Goal: Information Seeking & Learning: Learn about a topic

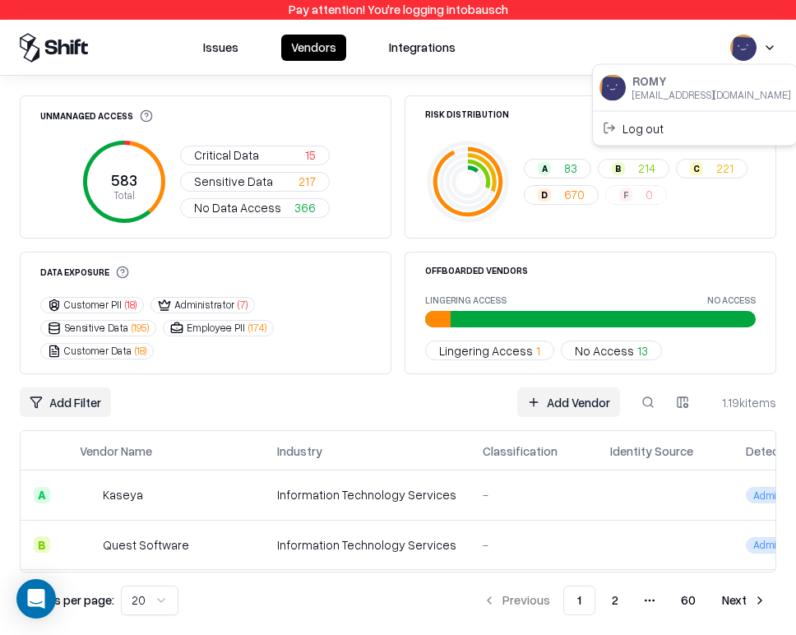
click at [771, 41] on html "Pay attention! You're logging into bausch Issues Vendors Integrations Unmanaged…" at bounding box center [398, 317] width 796 height 635
click at [652, 127] on div "Log out" at bounding box center [694, 127] width 197 height 27
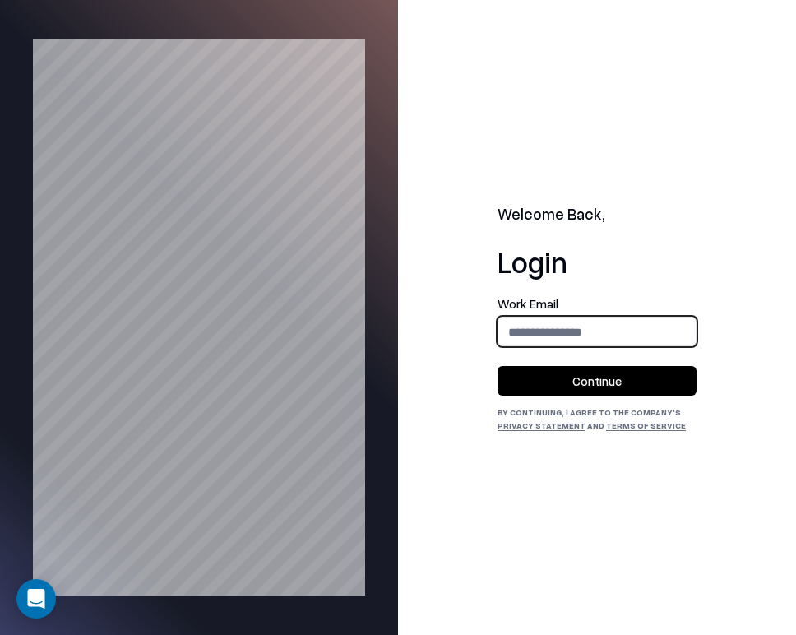
click at [544, 332] on input "email" at bounding box center [596, 332] width 197 height 30
type input "**********"
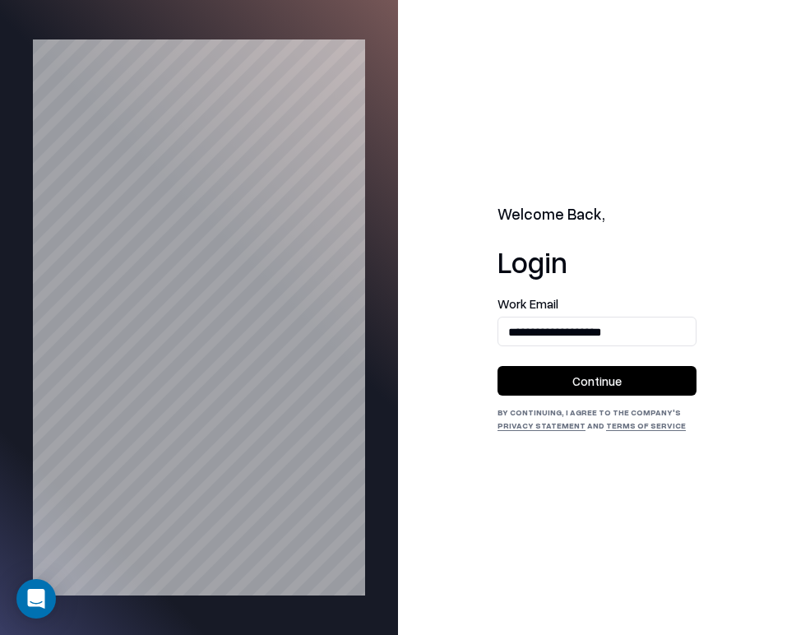
click at [611, 381] on button "Continue" at bounding box center [597, 381] width 199 height 30
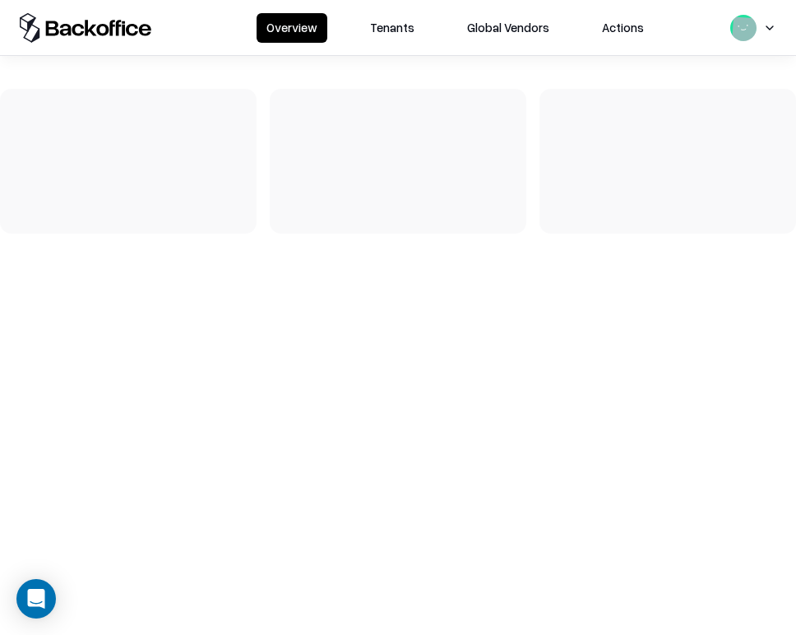
click at [388, 15] on button "Tenants" at bounding box center [392, 28] width 64 height 30
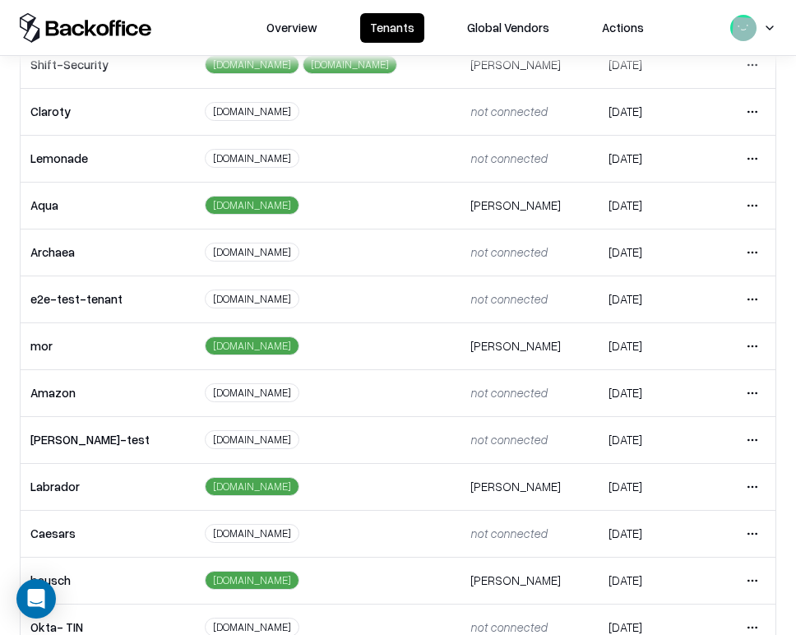
scroll to position [363, 0]
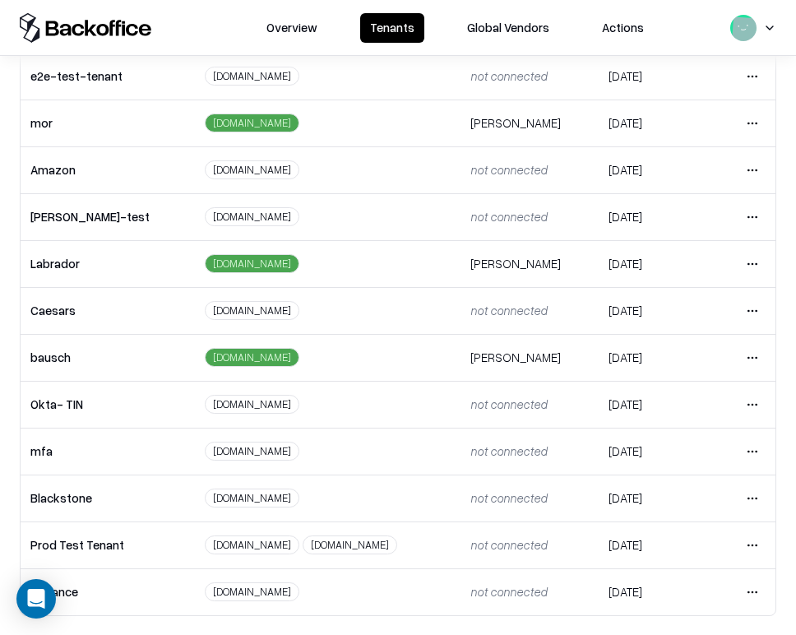
click at [752, 302] on html "Overview Tenants Global Vendors Actions Tenants Add Tenant Tenant name Domain A…" at bounding box center [398, 317] width 796 height 635
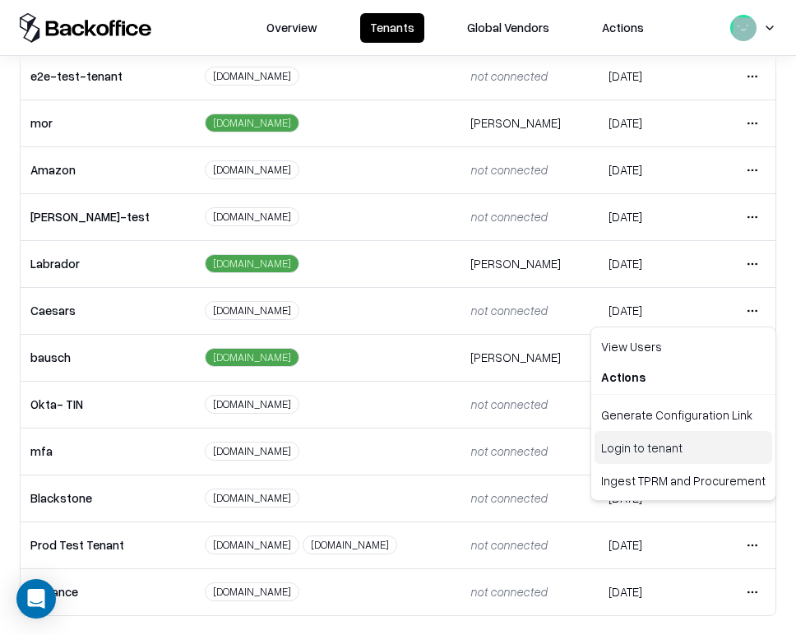
click at [719, 438] on div "Login to tenant" at bounding box center [684, 447] width 178 height 33
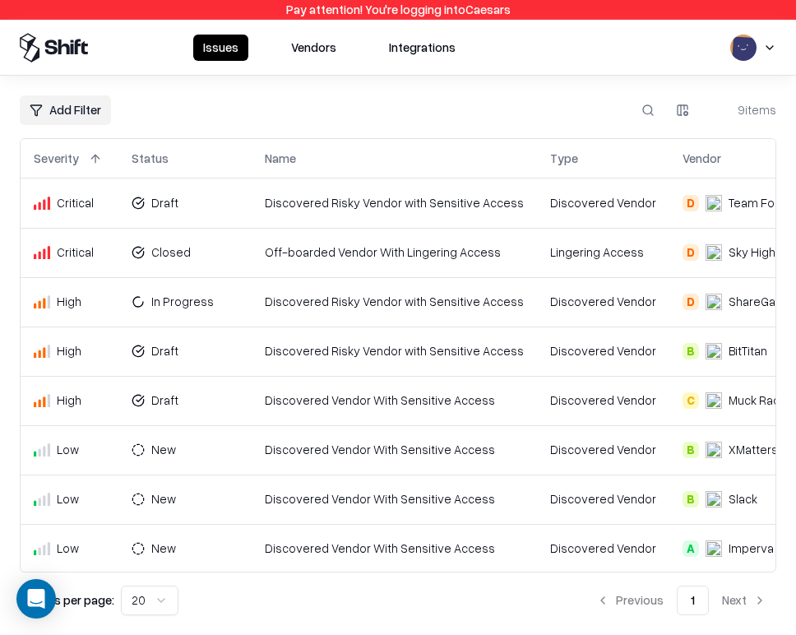
click at [310, 49] on button "Vendors" at bounding box center [313, 48] width 65 height 26
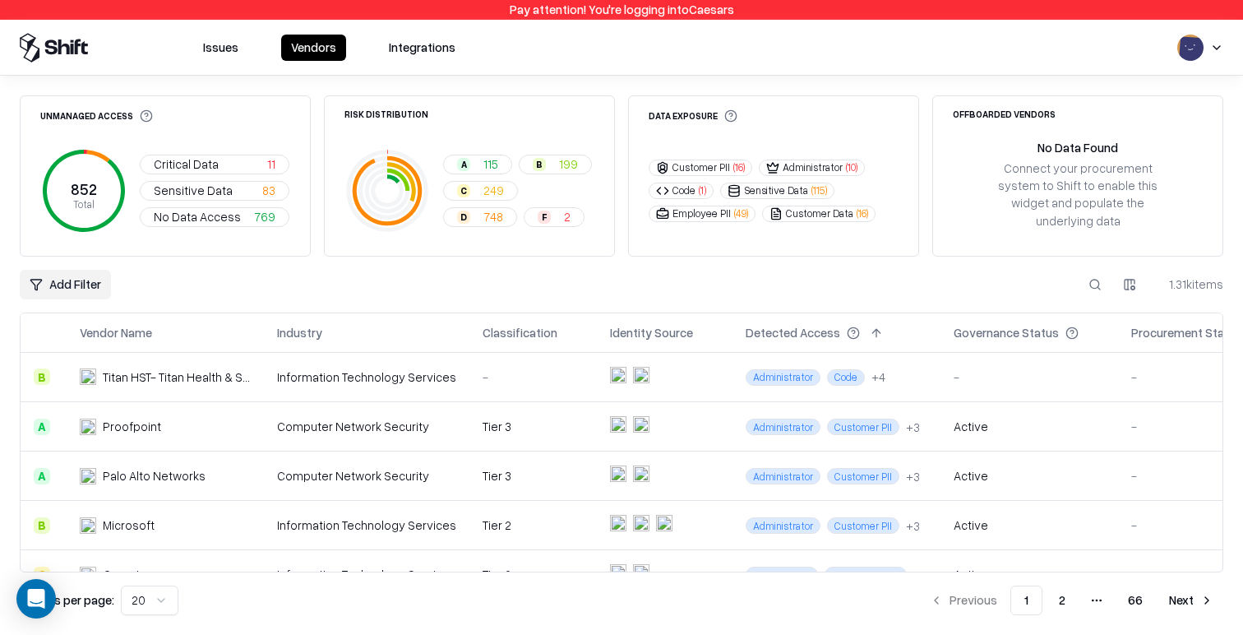
click at [536, 215] on button "F 2" at bounding box center [554, 217] width 61 height 20
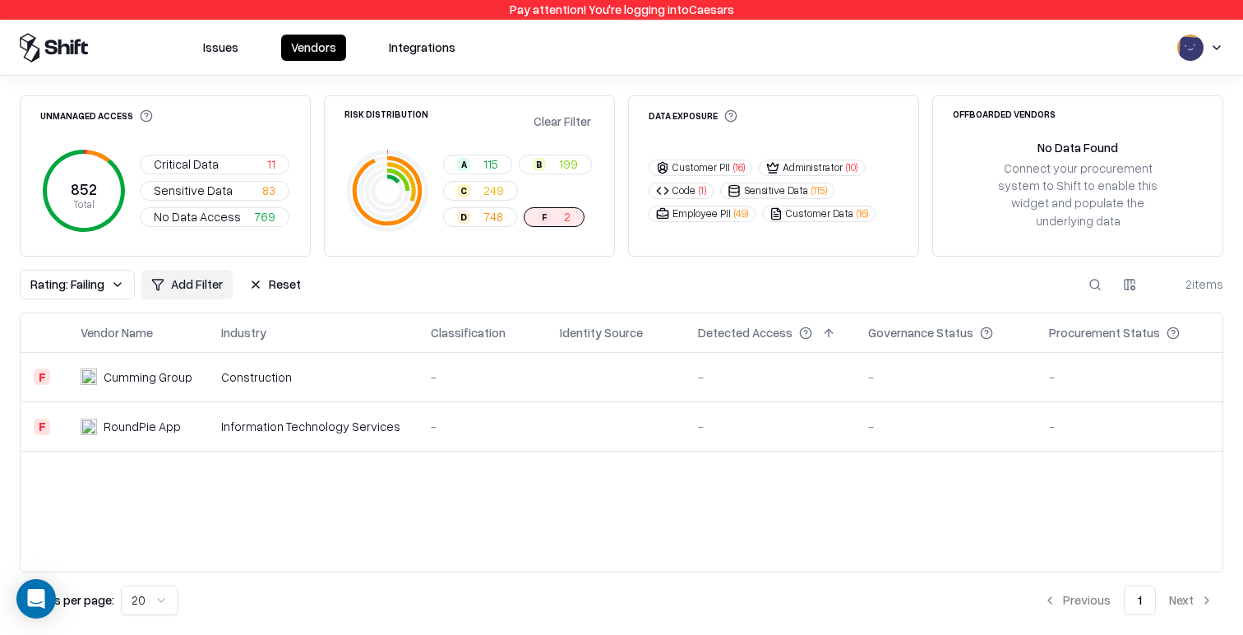
click at [506, 368] on div "-" at bounding box center [483, 376] width 104 height 17
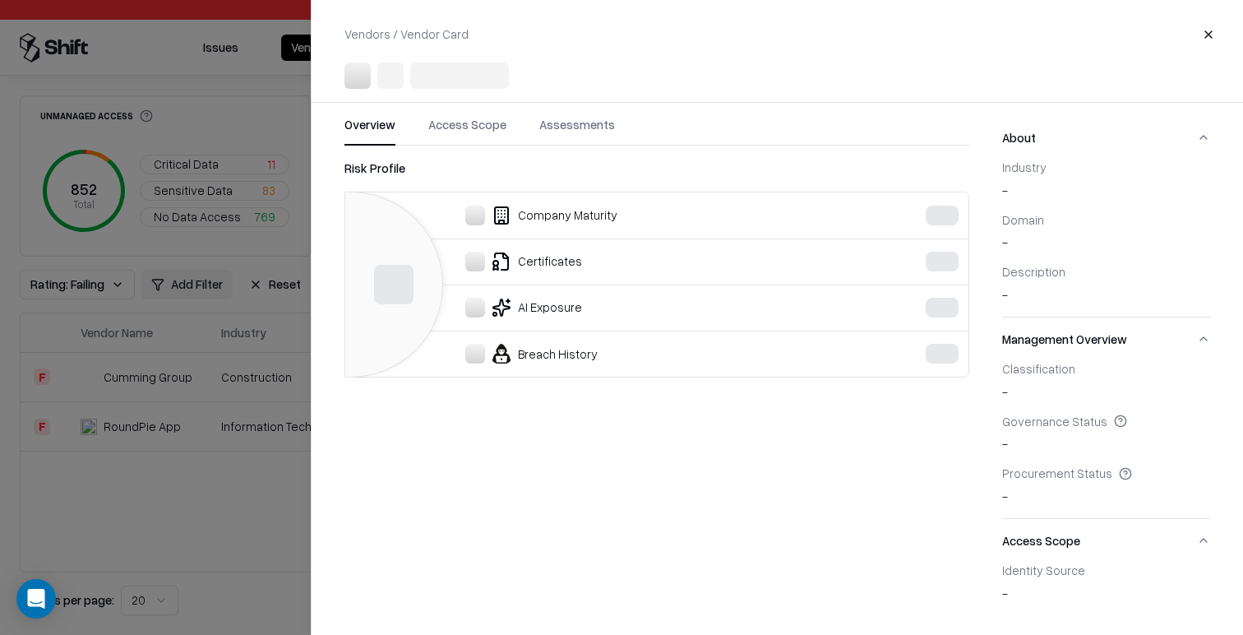
click at [243, 431] on div at bounding box center [621, 317] width 1243 height 635
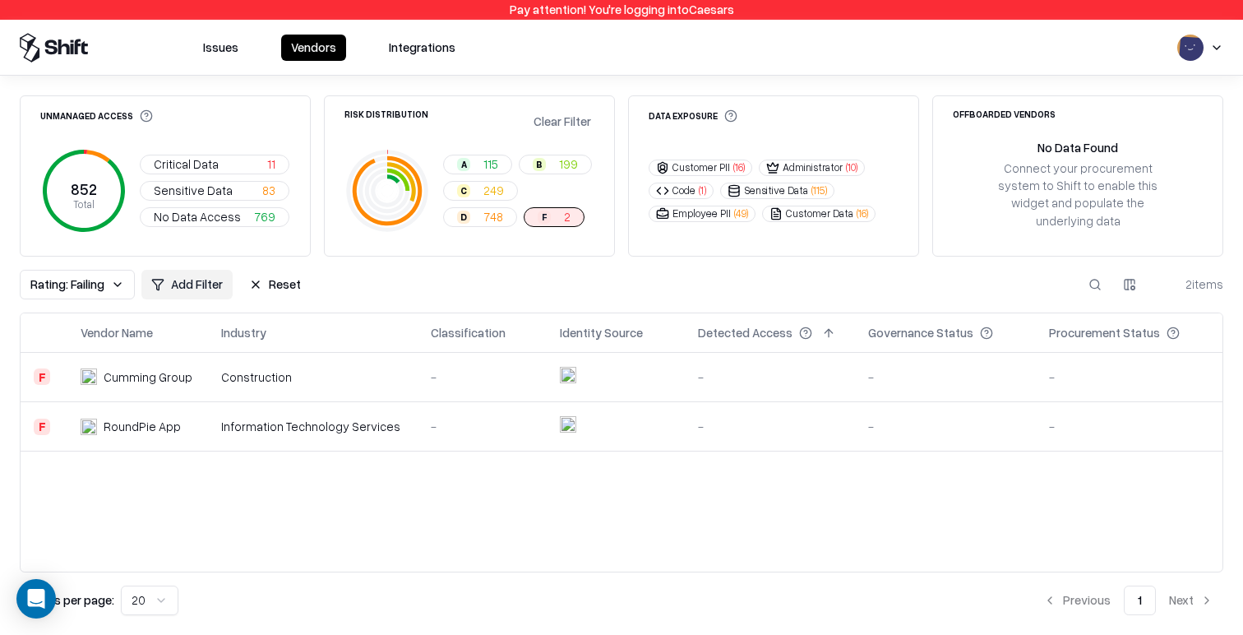
click at [252, 423] on td "Information Technology Services" at bounding box center [313, 426] width 210 height 49
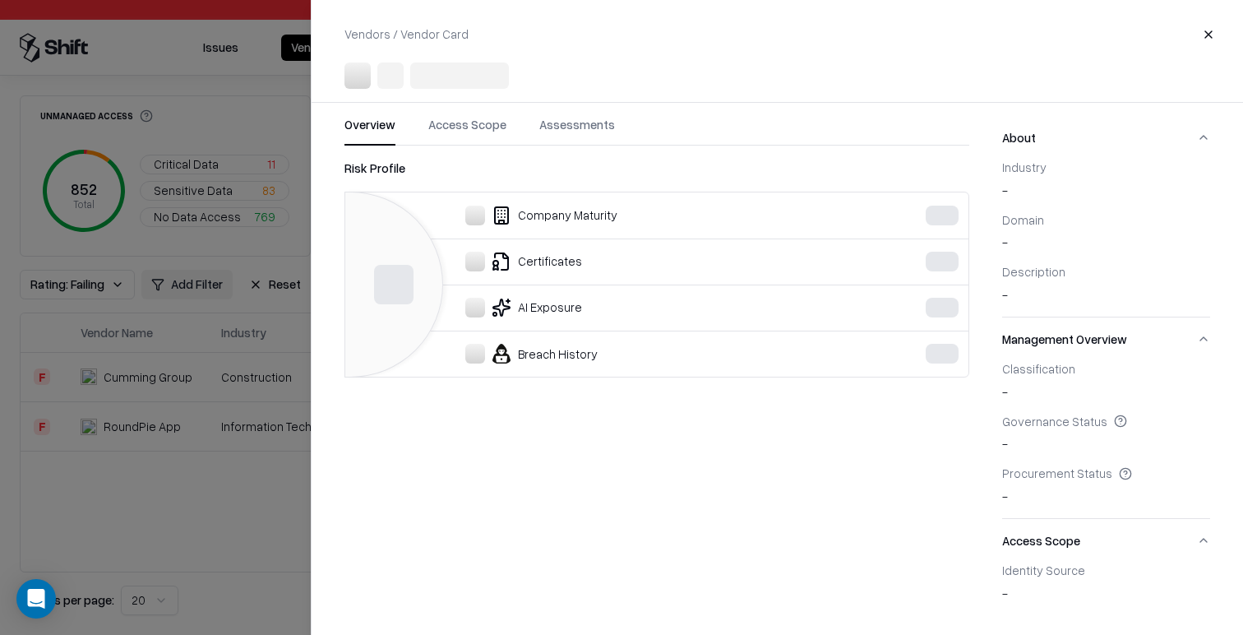
click at [167, 443] on div at bounding box center [621, 317] width 1243 height 635
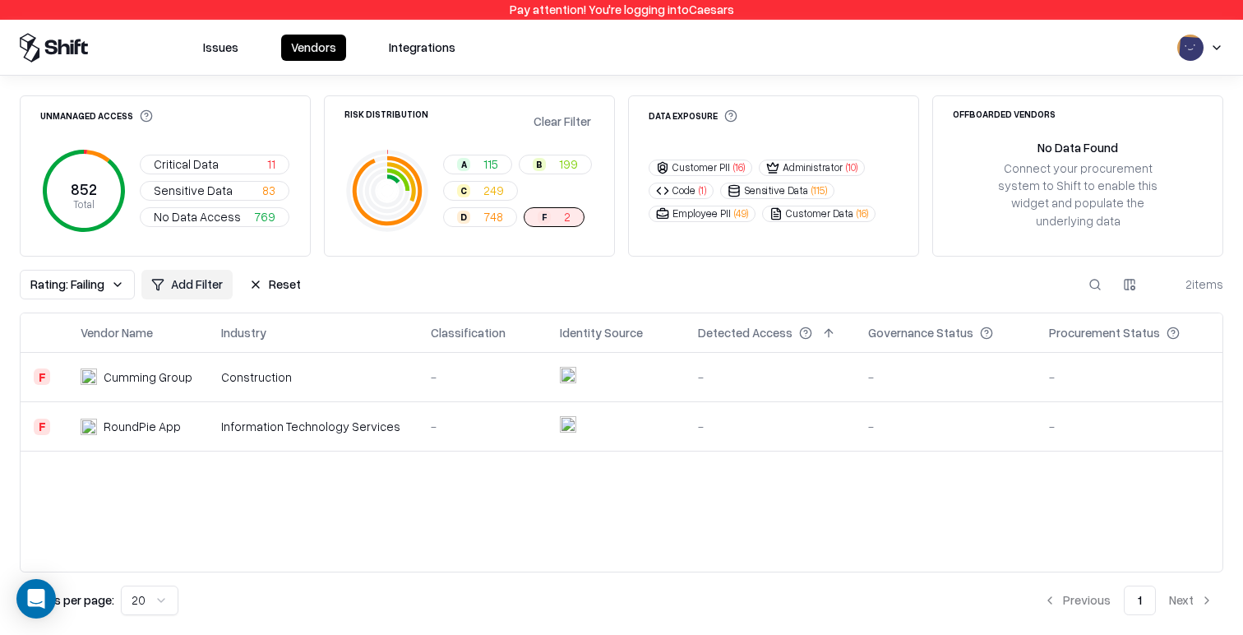
click at [263, 353] on td "Construction" at bounding box center [313, 377] width 210 height 49
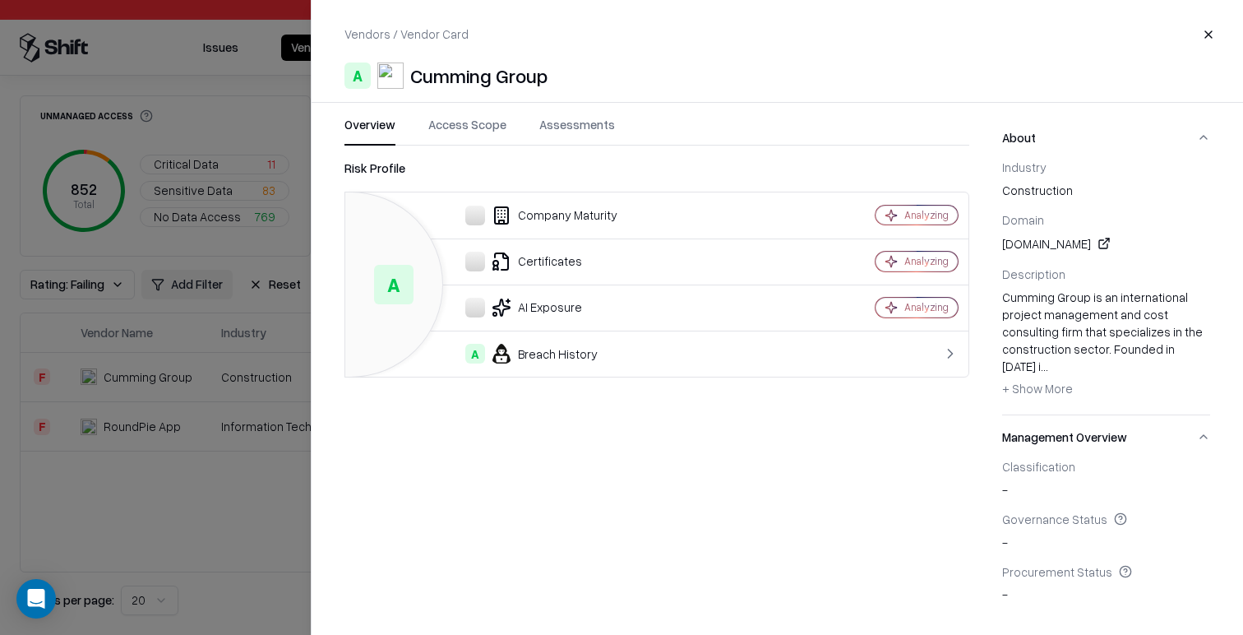
click at [183, 375] on div at bounding box center [621, 317] width 1243 height 635
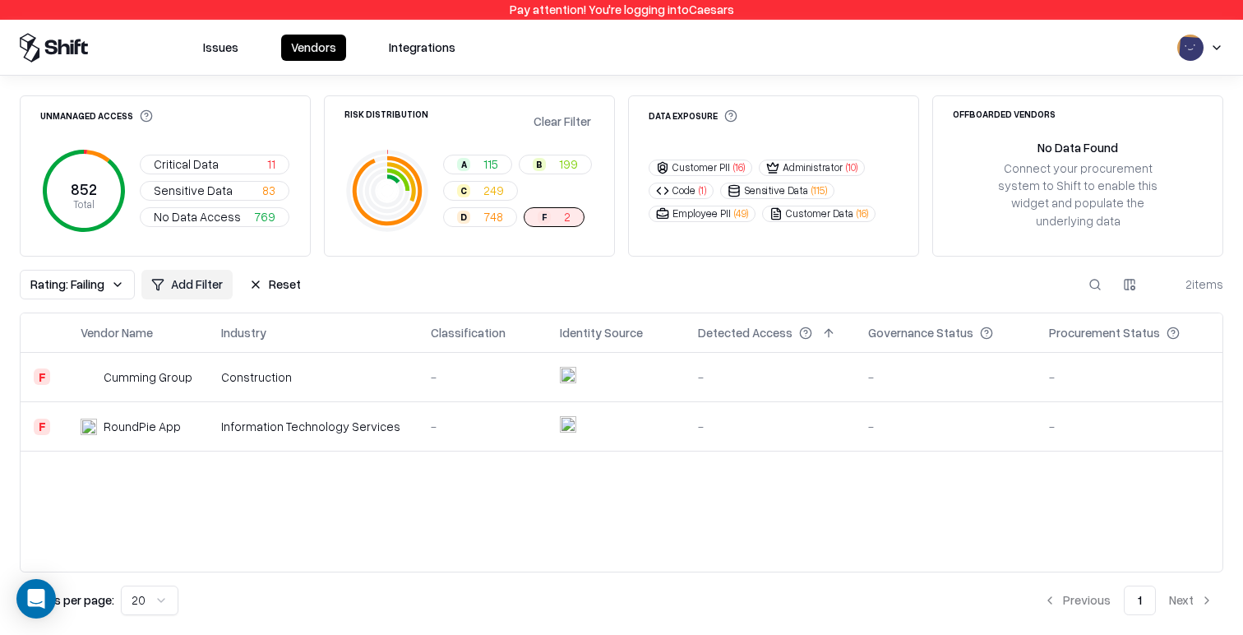
click at [206, 162] on span "Critical Data" at bounding box center [186, 163] width 65 height 17
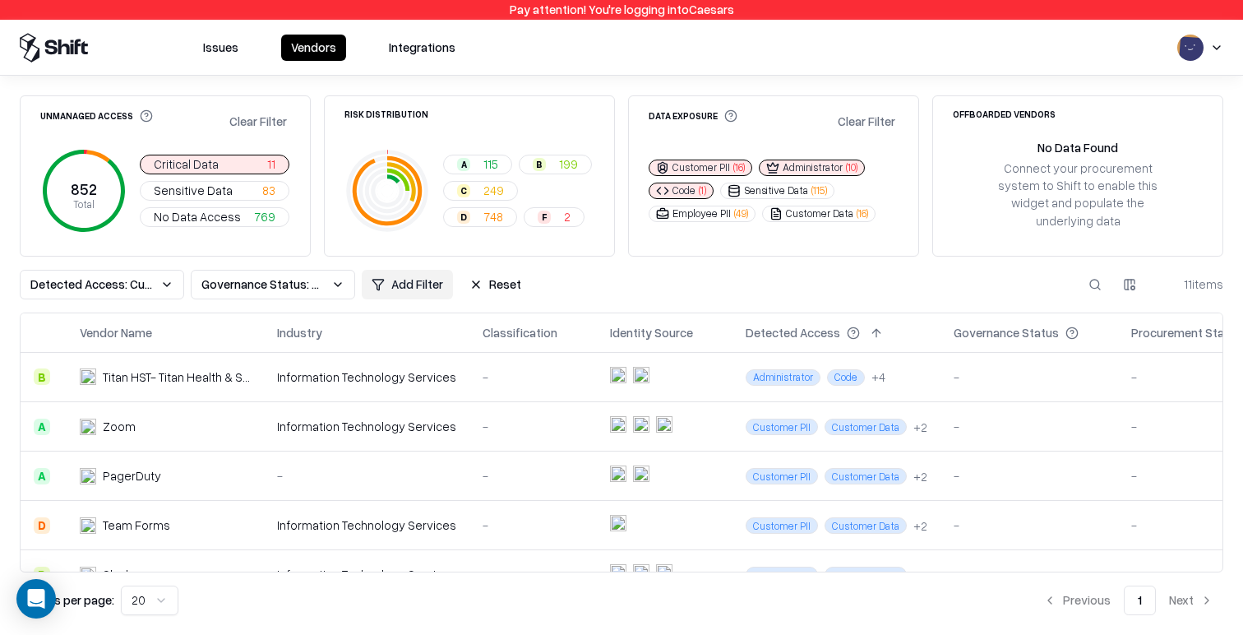
click at [507, 280] on button "Reset" at bounding box center [496, 285] width 72 height 30
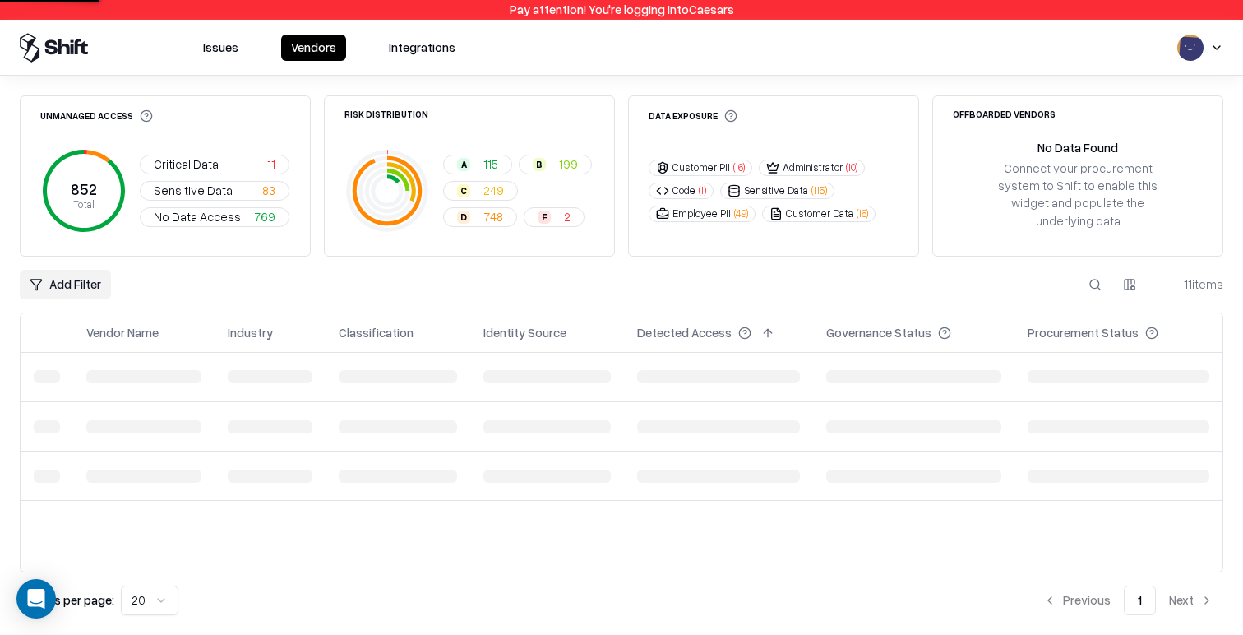
click at [795, 270] on button at bounding box center [1096, 285] width 30 height 30
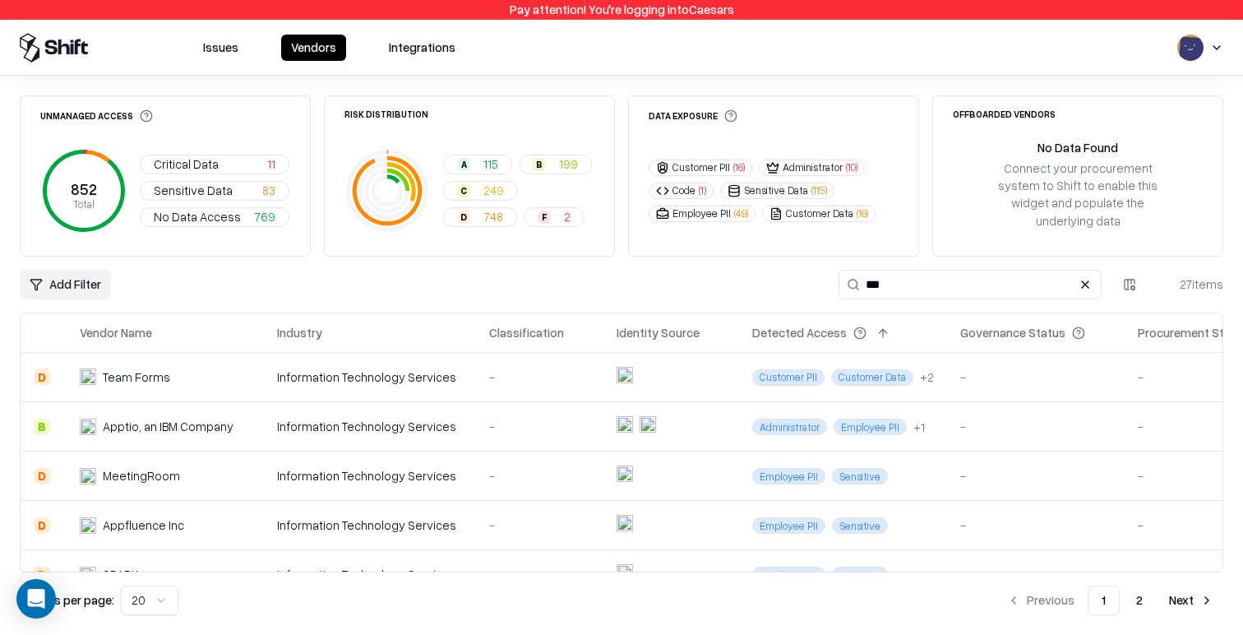
type input "***"
click at [492, 418] on div "-" at bounding box center [539, 426] width 101 height 17
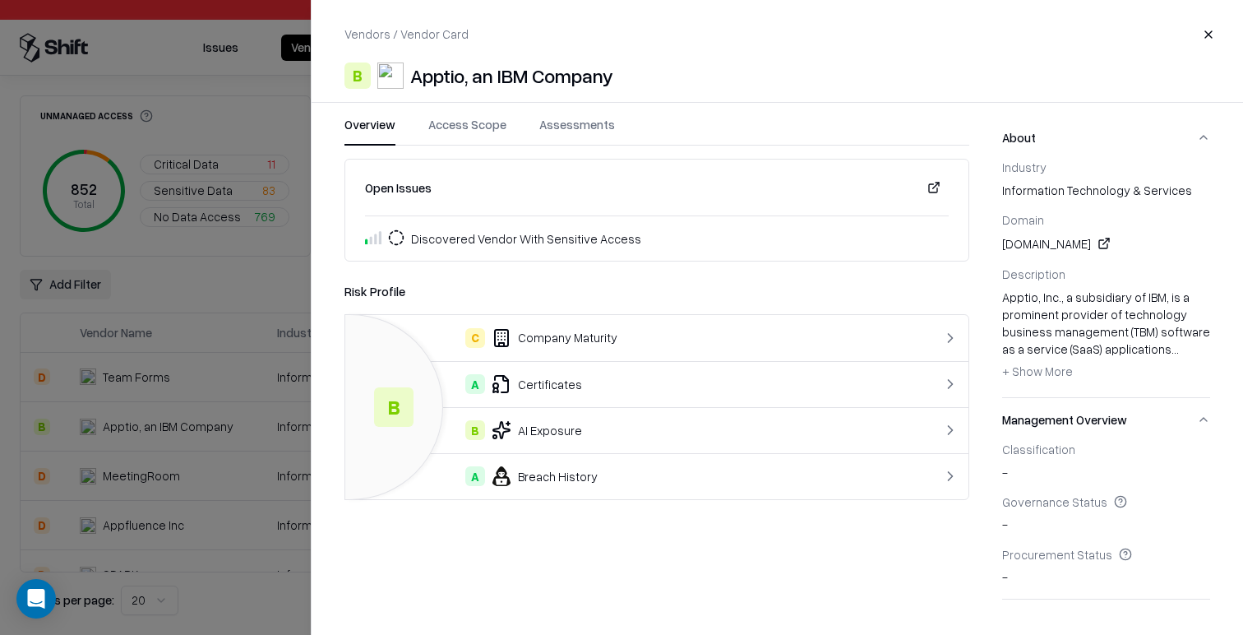
click at [474, 127] on button "Access Scope" at bounding box center [467, 131] width 78 height 30
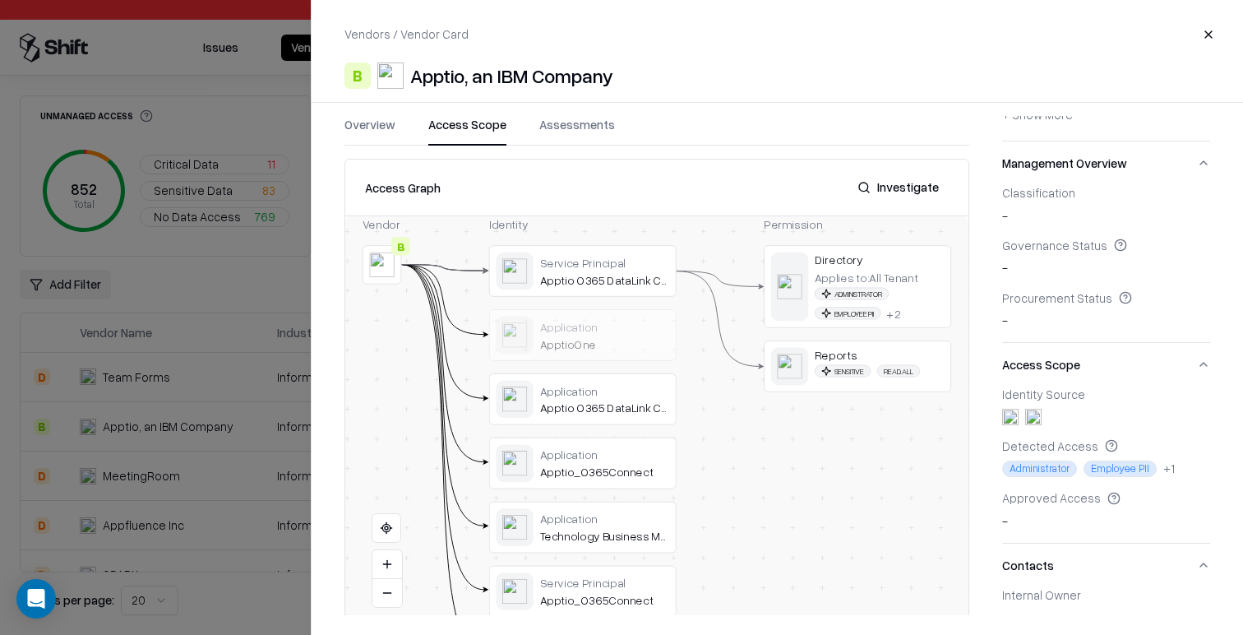
scroll to position [258, 0]
click at [0, 0] on button at bounding box center [0, 0] width 0 height 0
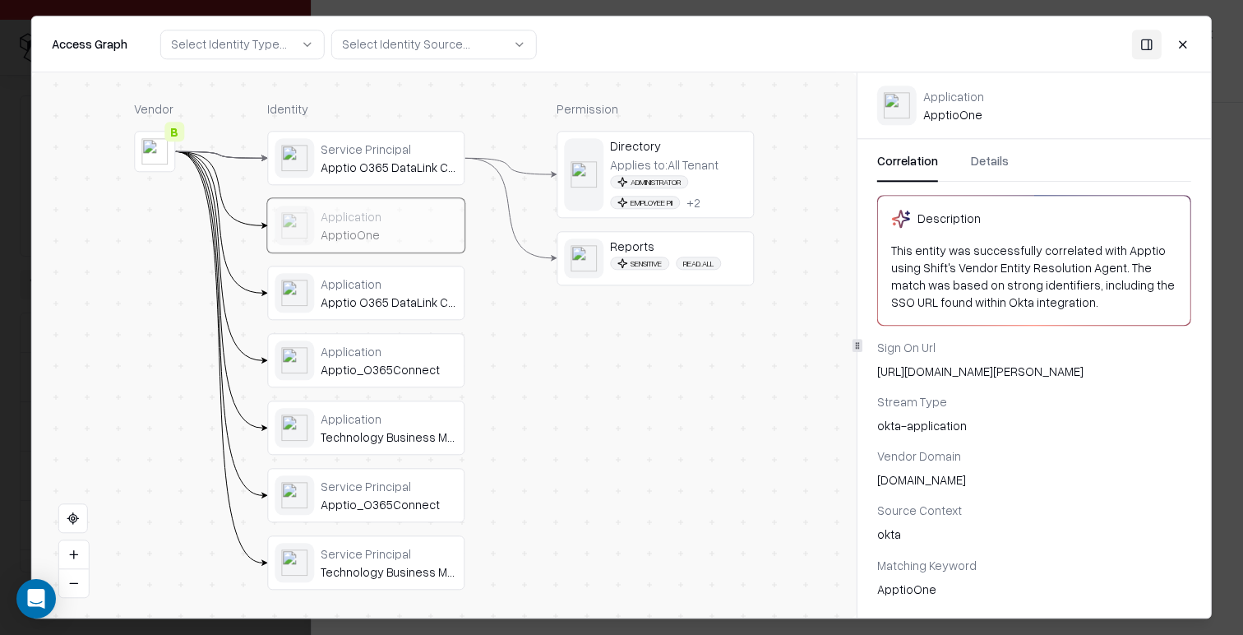
click at [795, 48] on button "Close" at bounding box center [1184, 45] width 30 height 30
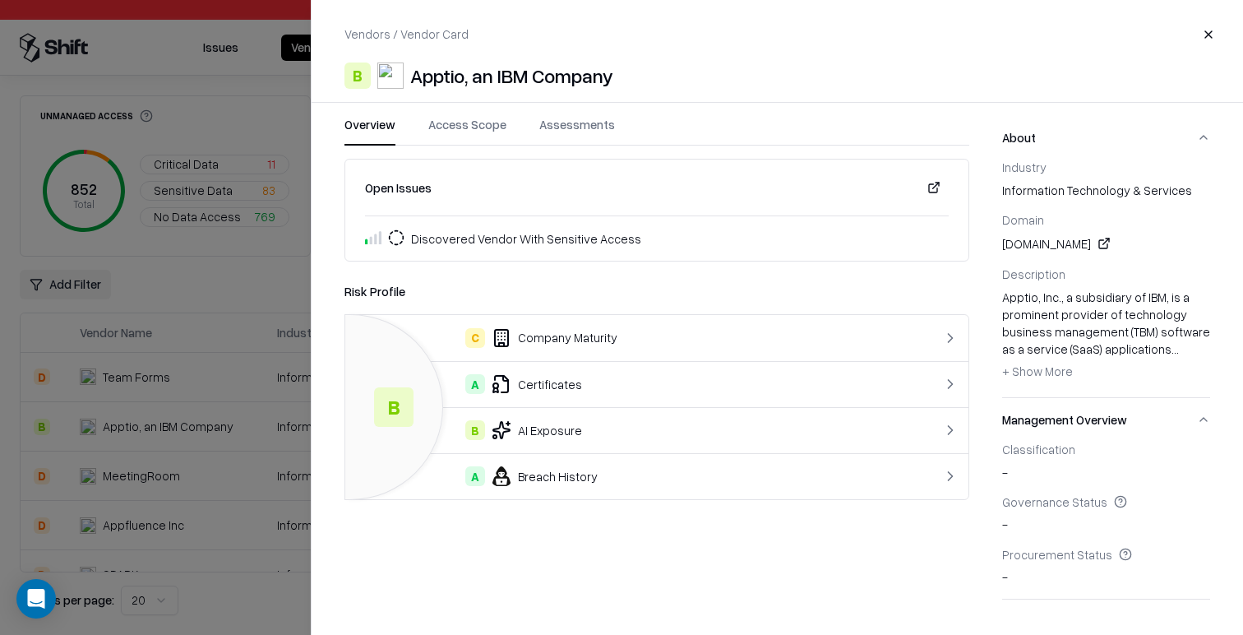
click at [386, 126] on button "Overview" at bounding box center [370, 131] width 51 height 30
click at [202, 295] on div at bounding box center [621, 317] width 1243 height 635
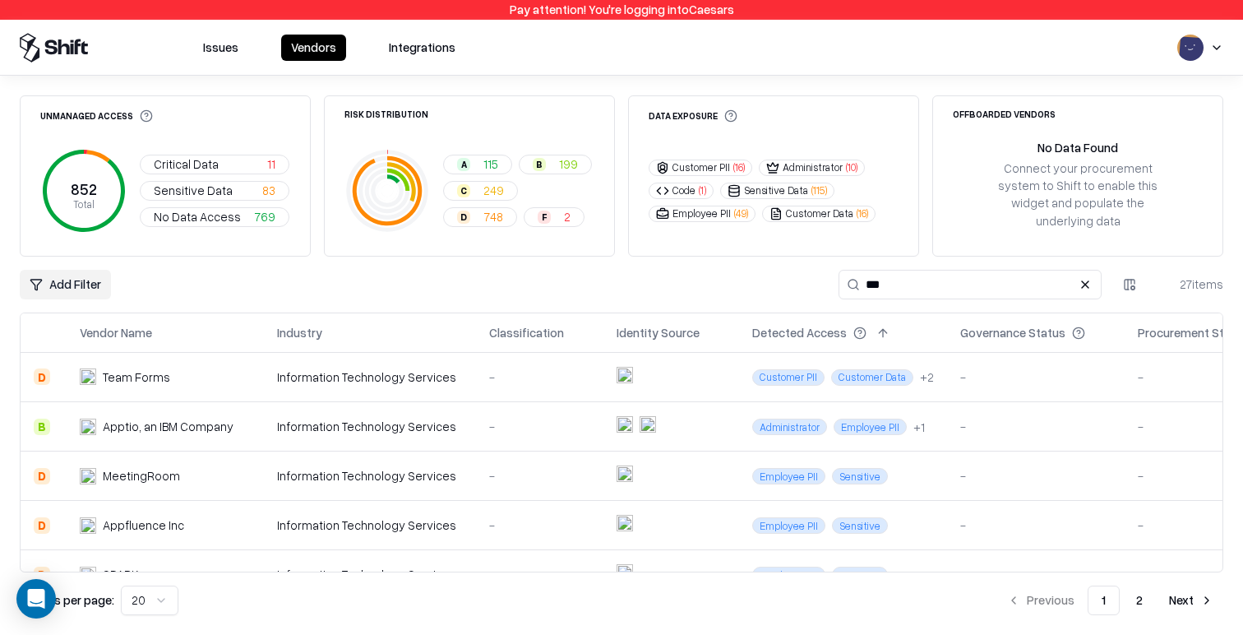
click at [439, 368] on div "Information Technology Services" at bounding box center [370, 376] width 186 height 17
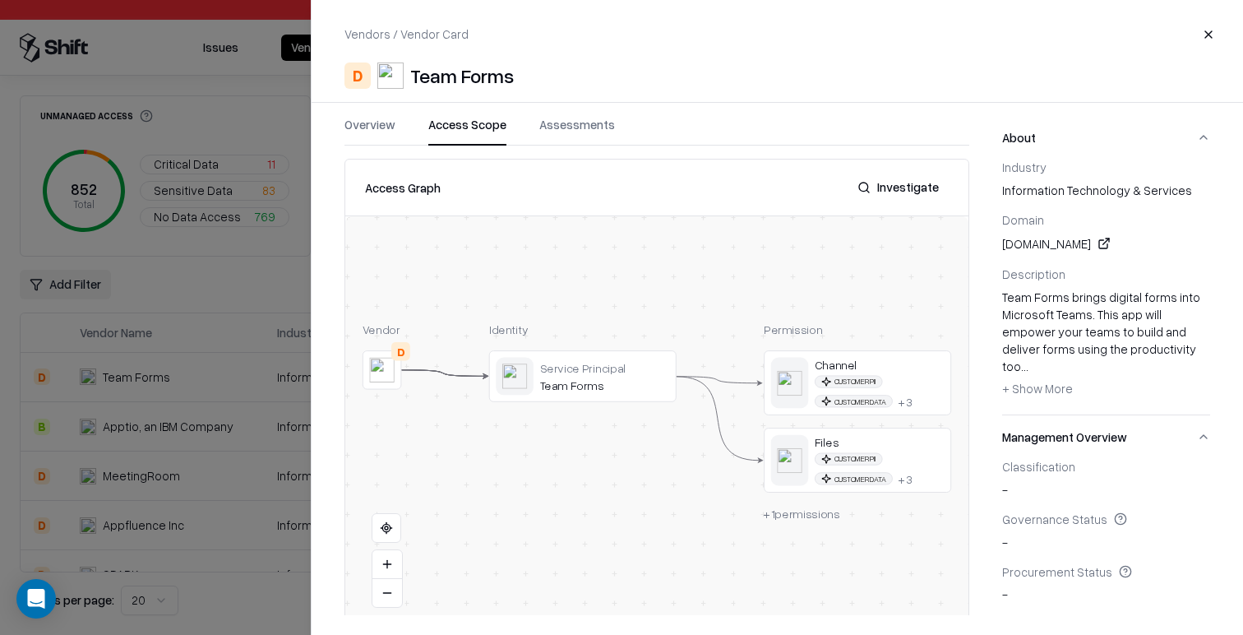
click at [470, 132] on button "Access Scope" at bounding box center [467, 131] width 78 height 30
click at [795, 189] on button "Investigate" at bounding box center [898, 188] width 101 height 30
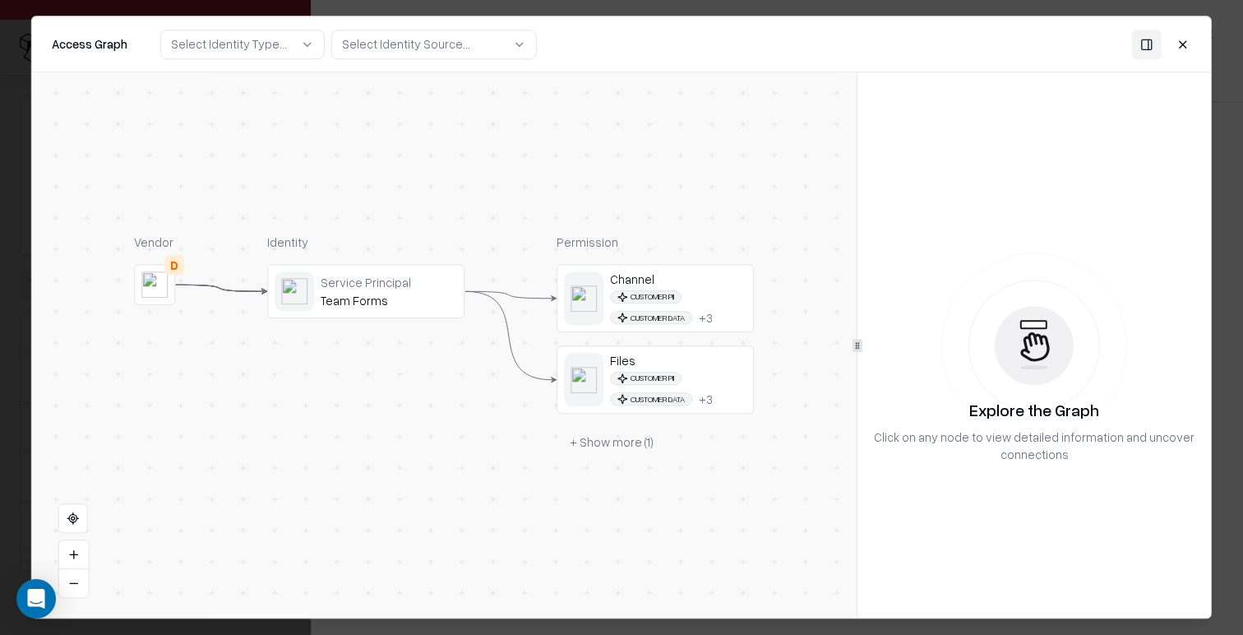
click at [604, 451] on button "+ Show more ( 1 )" at bounding box center [612, 442] width 110 height 30
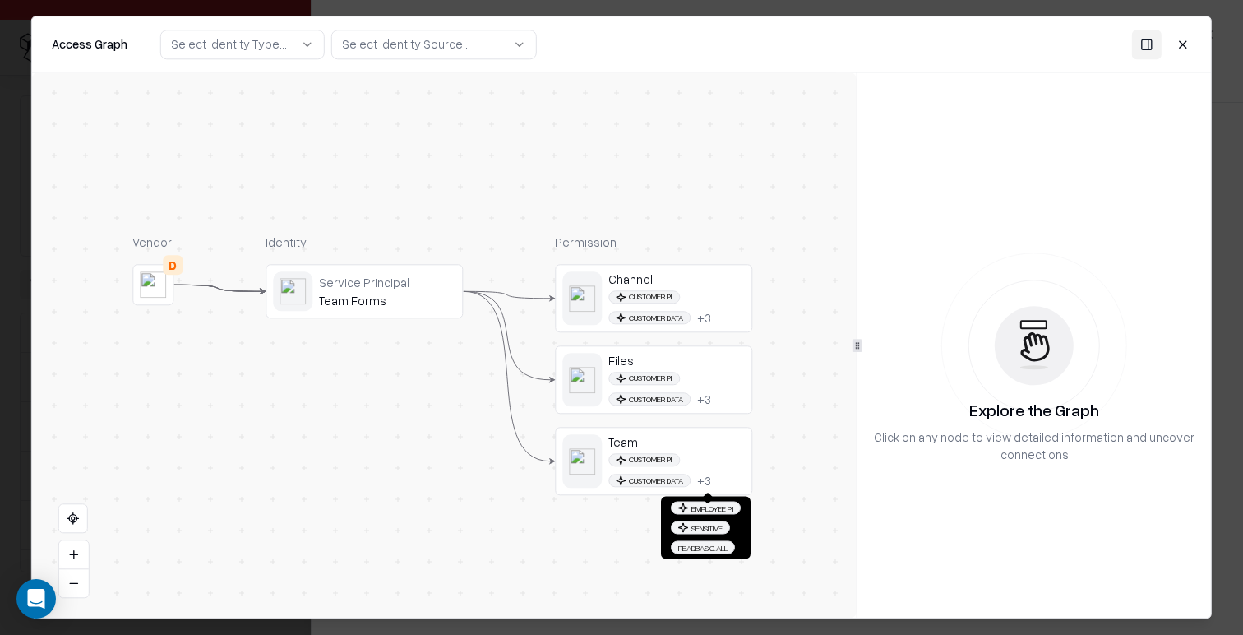
drag, startPoint x: 711, startPoint y: 479, endPoint x: 710, endPoint y: 488, distance: 9.9
click at [709, 486] on div "+ 3" at bounding box center [704, 480] width 14 height 15
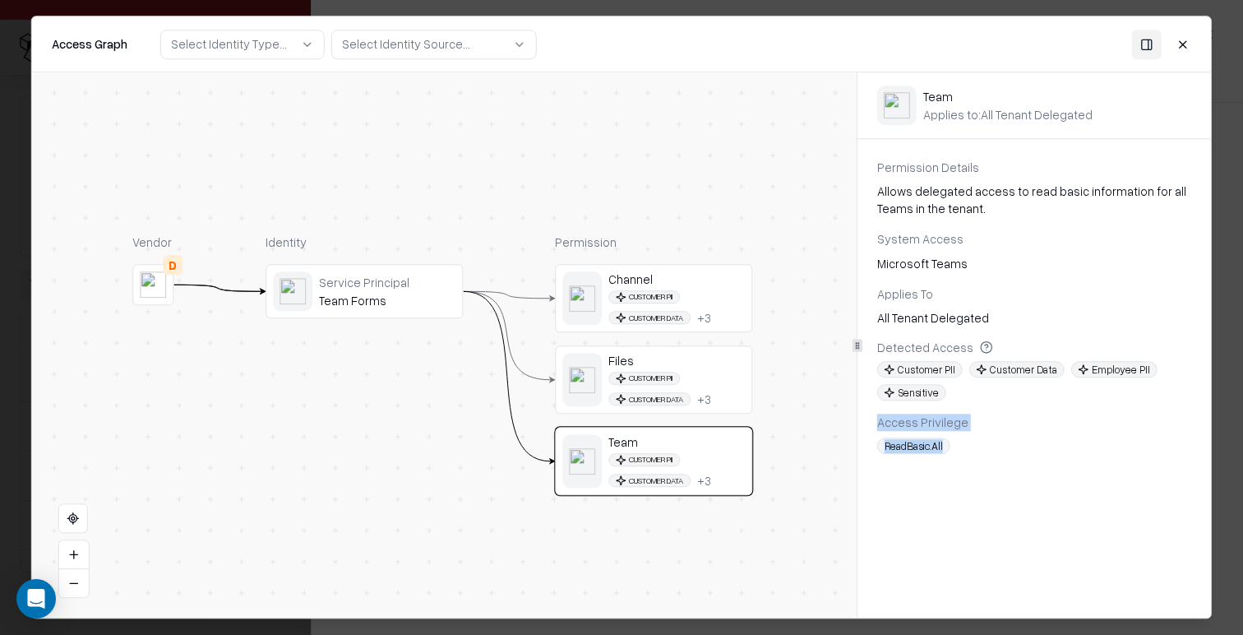
drag, startPoint x: 877, startPoint y: 423, endPoint x: 963, endPoint y: 450, distance: 89.7
click at [795, 450] on div "Access Privilege ReadBasic.All" at bounding box center [1034, 434] width 314 height 40
click at [795, 450] on div "ReadBasic.All" at bounding box center [1034, 446] width 314 height 16
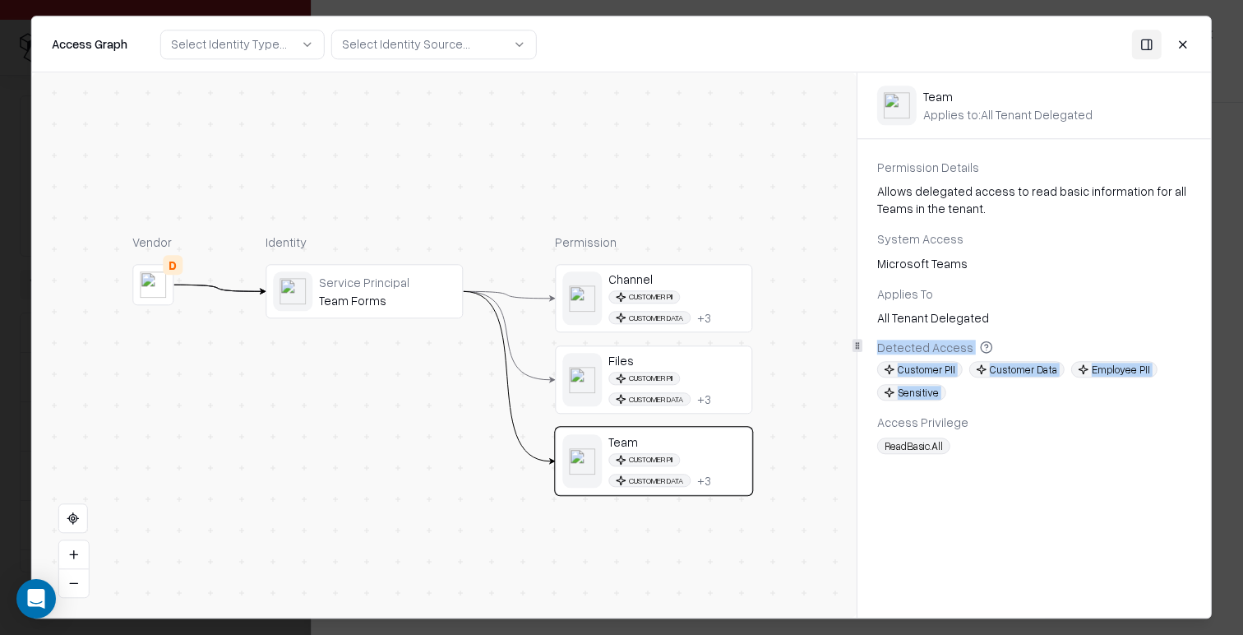
drag, startPoint x: 872, startPoint y: 342, endPoint x: 963, endPoint y: 403, distance: 109.7
click at [795, 403] on div "Permission Details Allows delegated access to read basic information for all Te…" at bounding box center [1035, 306] width 354 height 295
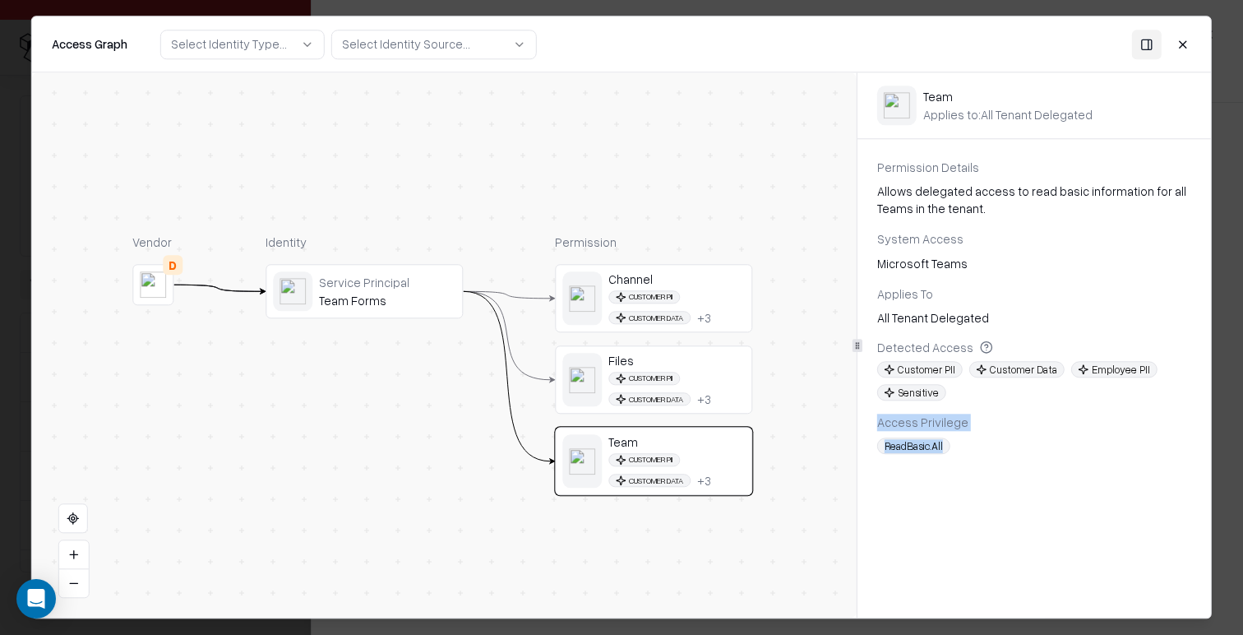
drag, startPoint x: 894, startPoint y: 407, endPoint x: 951, endPoint y: 507, distance: 115.3
click at [795, 468] on div "Team Applies to: All Tenant Delegated Permission Details Allows delegated acces…" at bounding box center [1035, 276] width 354 height 408
click at [795, 507] on div "Team Applies to: All Tenant Delegated Permission Details Allows delegated acces…" at bounding box center [1035, 344] width 354 height 545
drag, startPoint x: 876, startPoint y: 424, endPoint x: 984, endPoint y: 502, distance: 133.1
click at [795, 494] on div "Team Applies to: All Tenant Delegated Permission Details Allows delegated acces…" at bounding box center [1035, 344] width 354 height 545
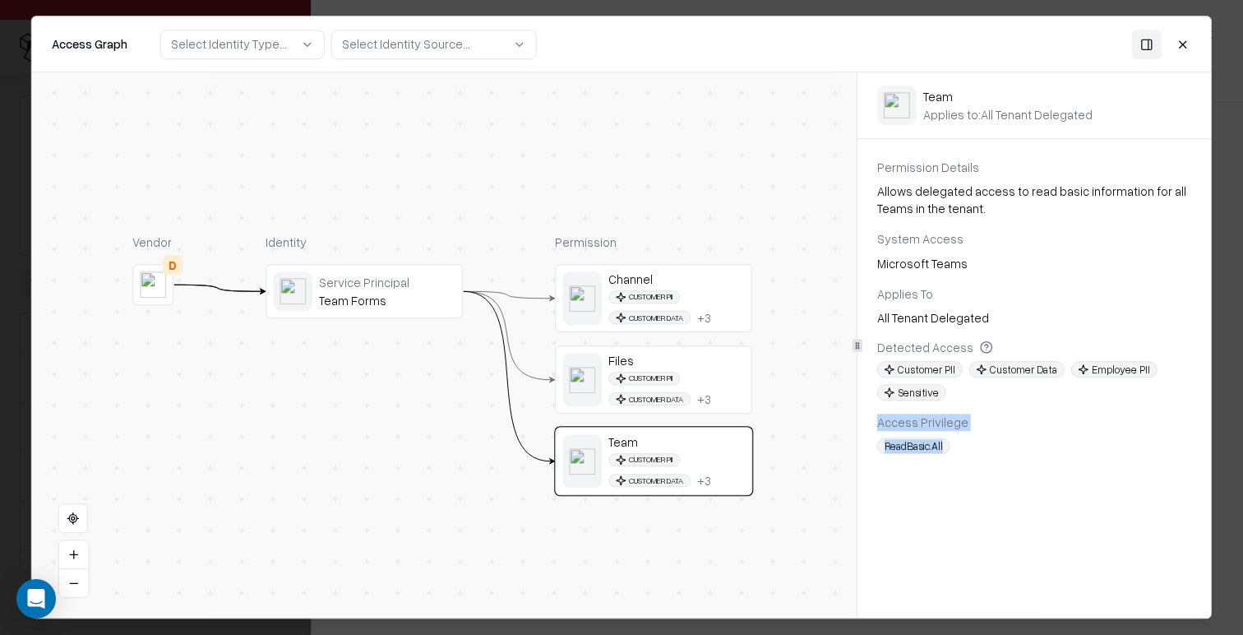
click at [795, 502] on div "Team Applies to: All Tenant Delegated Permission Details Allows delegated acces…" at bounding box center [1035, 344] width 354 height 545
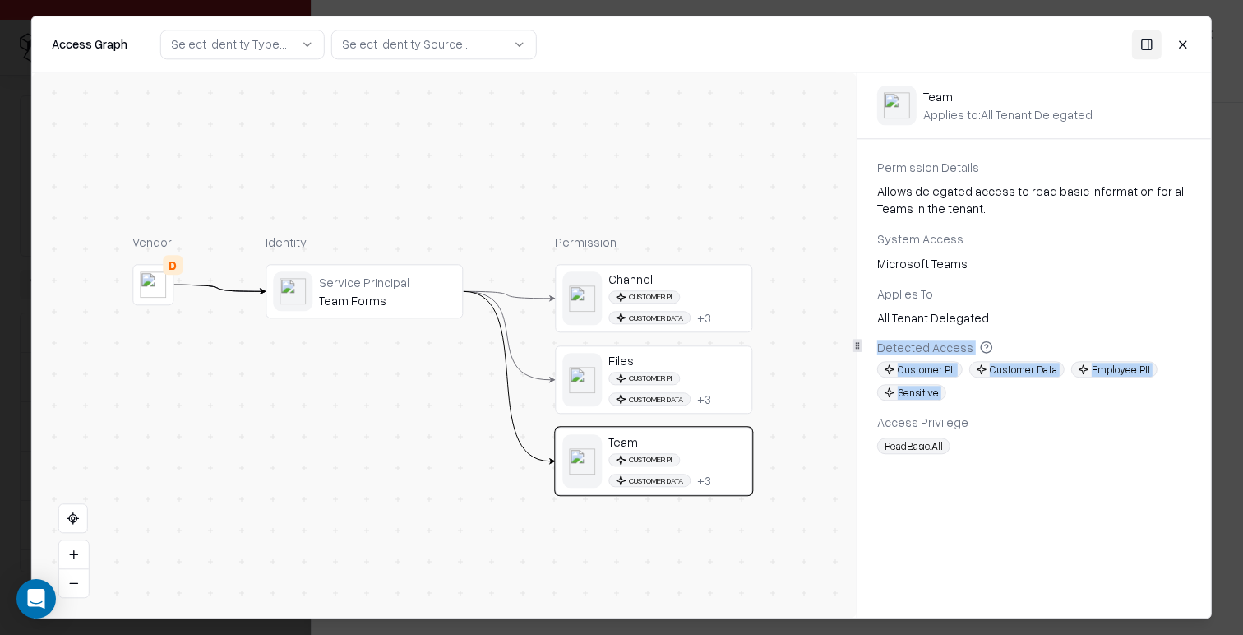
drag, startPoint x: 876, startPoint y: 343, endPoint x: 1008, endPoint y: 403, distance: 145.4
click at [795, 403] on div "Permission Details Allows delegated access to read basic information for all Te…" at bounding box center [1035, 306] width 354 height 295
click at [795, 455] on div "Permission Details Allows delegated access to read basic information for all Te…" at bounding box center [1035, 310] width 354 height 302
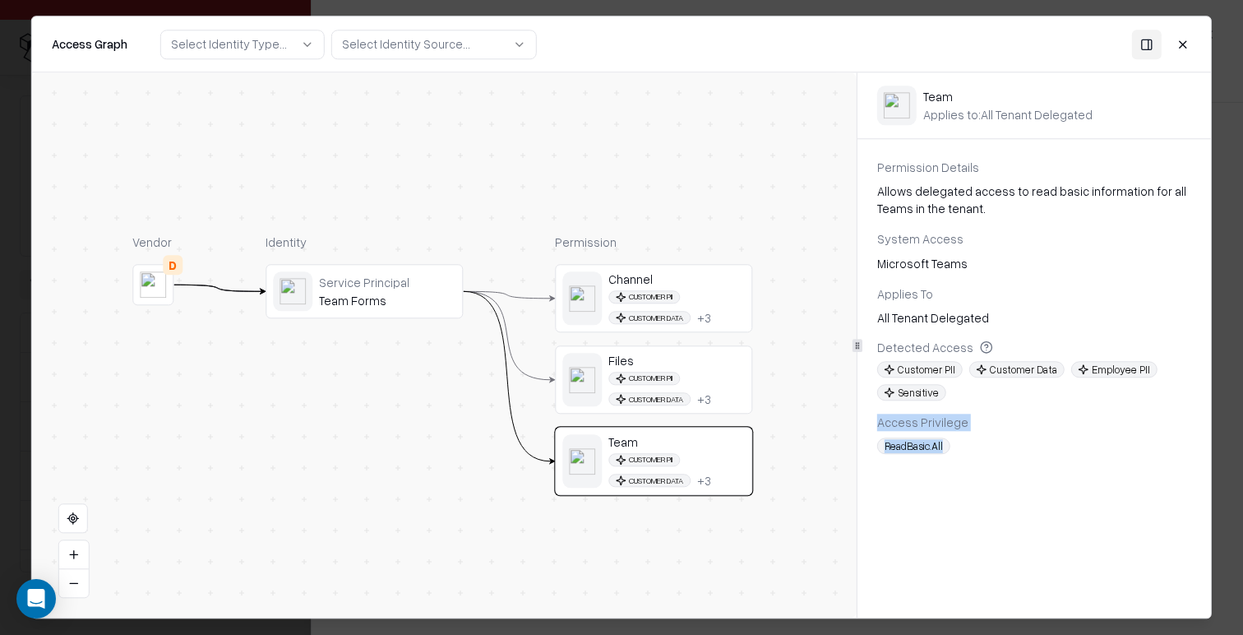
drag, startPoint x: 871, startPoint y: 417, endPoint x: 997, endPoint y: 494, distance: 147.7
click at [795, 494] on div "Team Applies to: All Tenant Delegated Permission Details Allows delegated acces…" at bounding box center [1035, 344] width 354 height 545
